Goal: Task Accomplishment & Management: Use online tool/utility

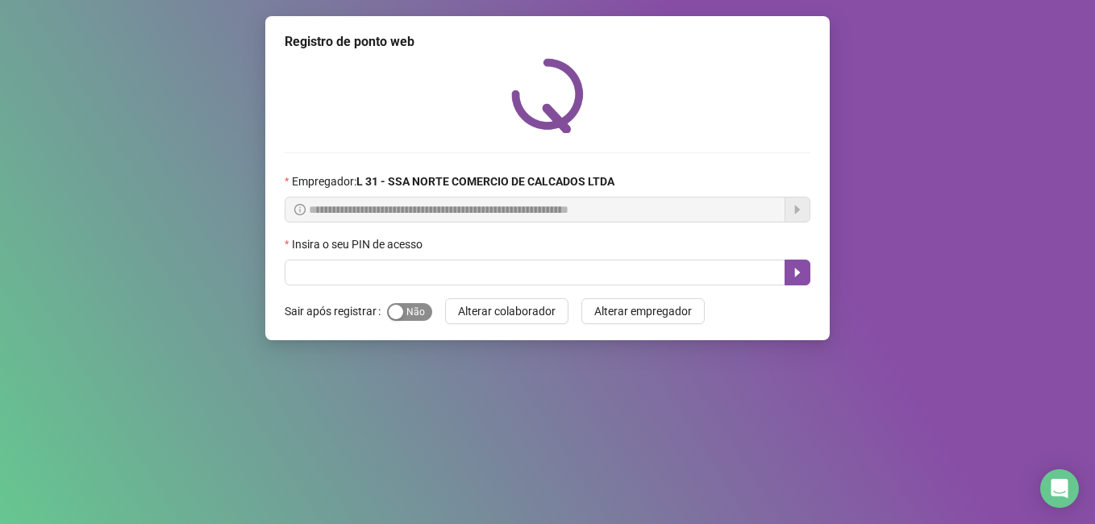
click at [414, 316] on span "Sim Não" at bounding box center [409, 312] width 45 height 18
click at [953, 222] on div "**********" at bounding box center [547, 262] width 1095 height 524
